Goal: Transaction & Acquisition: Download file/media

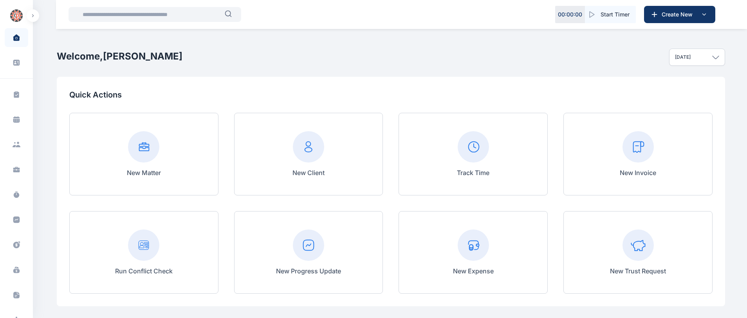
click at [165, 16] on input "text" at bounding box center [151, 15] width 147 height 16
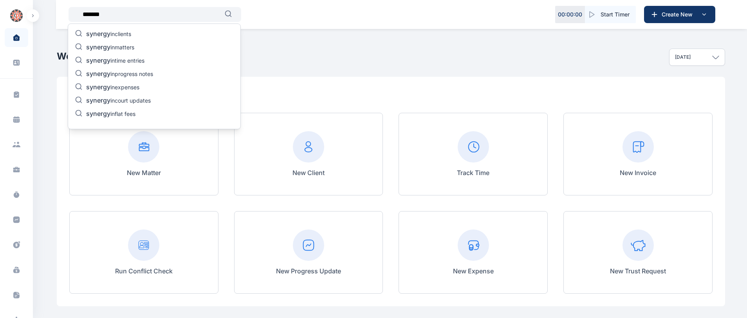
type input "*******"
click at [125, 37] on p "synergy in clients" at bounding box center [108, 34] width 45 height 9
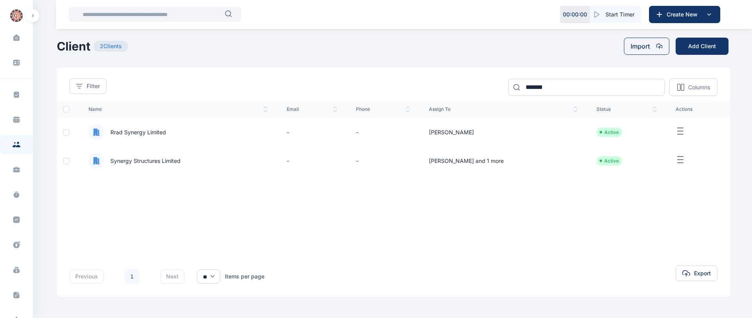
click at [128, 161] on span "Synergy Structures Limited" at bounding box center [142, 161] width 76 height 8
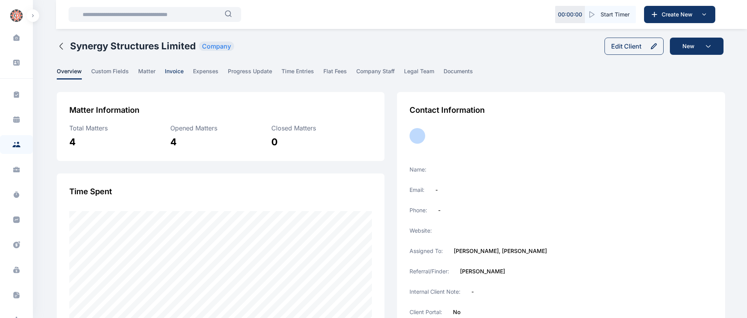
click at [175, 72] on span "invoice" at bounding box center [174, 73] width 19 height 12
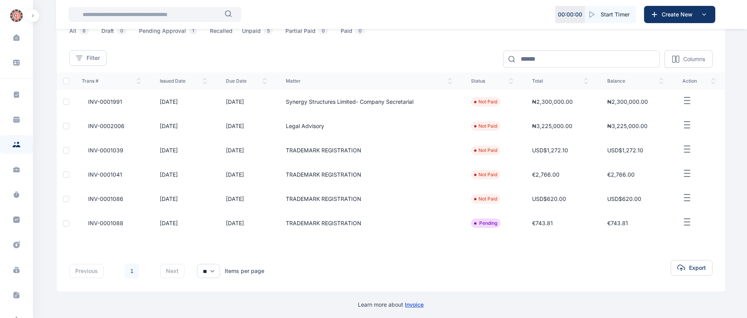
scroll to position [79, 0]
click at [687, 200] on icon "button" at bounding box center [686, 196] width 9 height 10
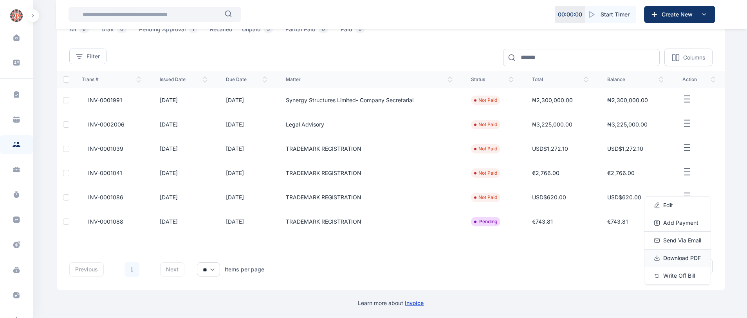
click at [672, 258] on span "Download PDF" at bounding box center [682, 258] width 38 height 8
click at [658, 258] on icon "button" at bounding box center [657, 258] width 6 height 6
click at [63, 195] on div at bounding box center [66, 197] width 6 height 6
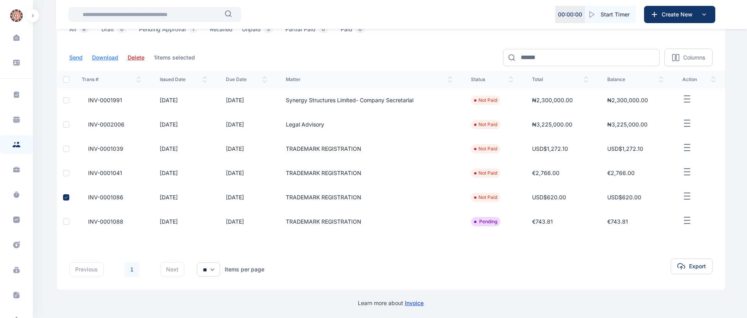
click at [97, 59] on button "Download" at bounding box center [105, 58] width 26 height 8
click at [104, 57] on button "Download" at bounding box center [105, 58] width 26 height 8
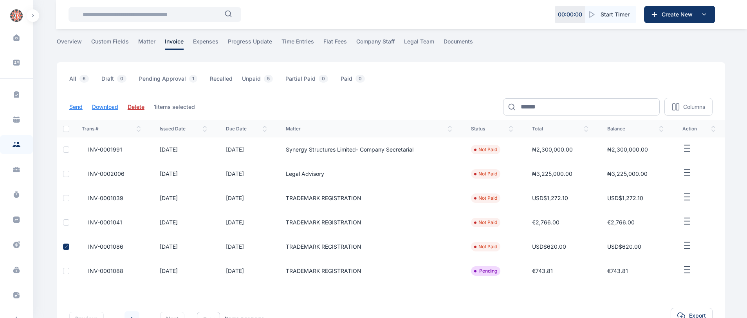
scroll to position [24, 0]
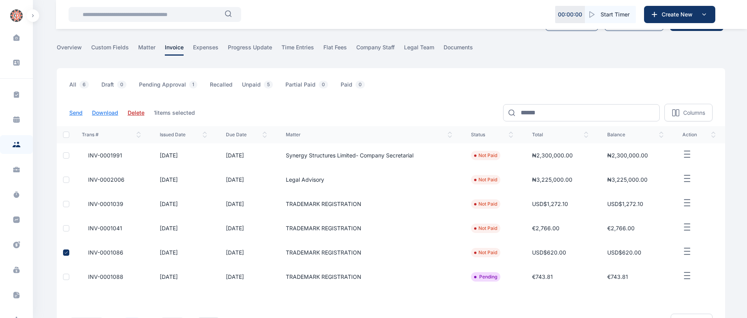
click at [110, 112] on button "Download" at bounding box center [105, 113] width 26 height 8
